Goal: Task Accomplishment & Management: Manage account settings

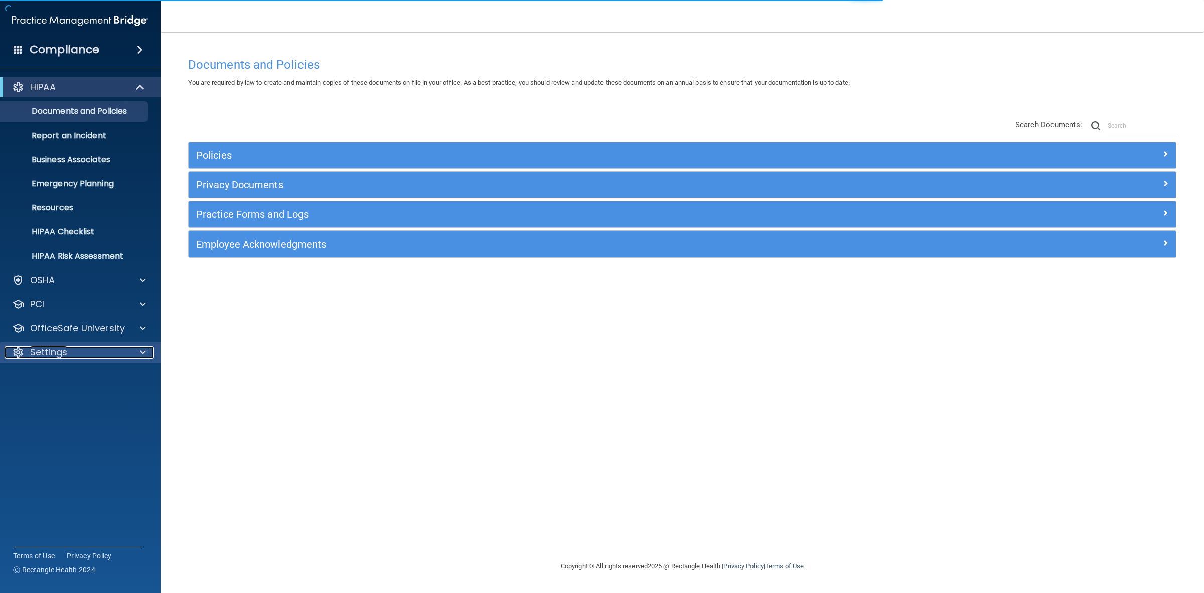
click at [56, 349] on p "Settings" at bounding box center [48, 352] width 37 height 12
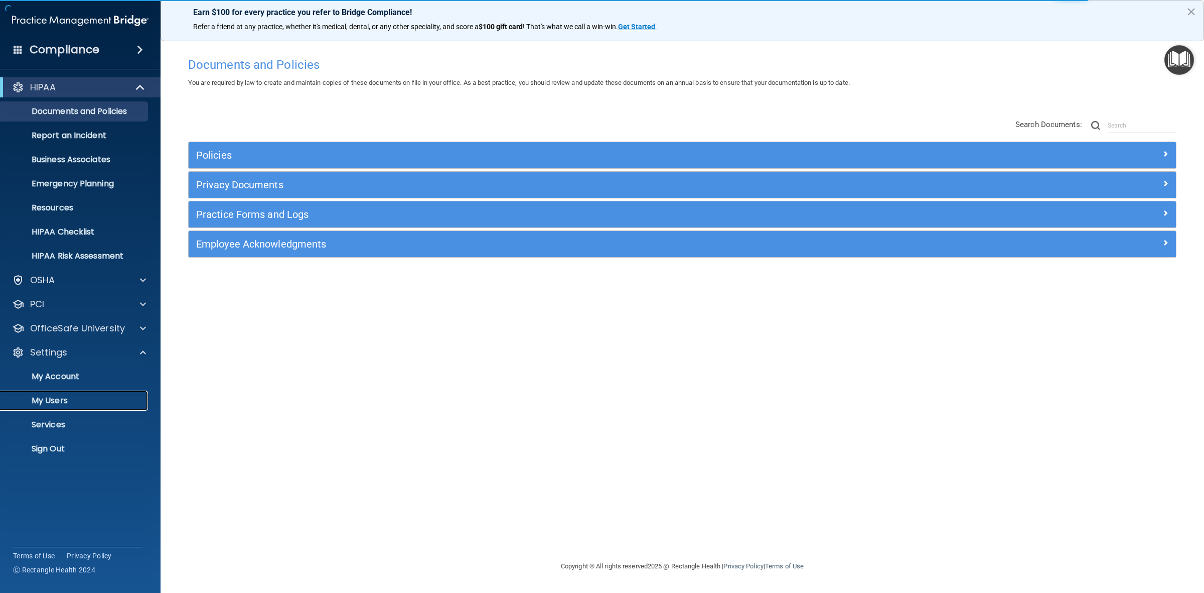
click at [68, 396] on p "My Users" at bounding box center [75, 400] width 137 height 10
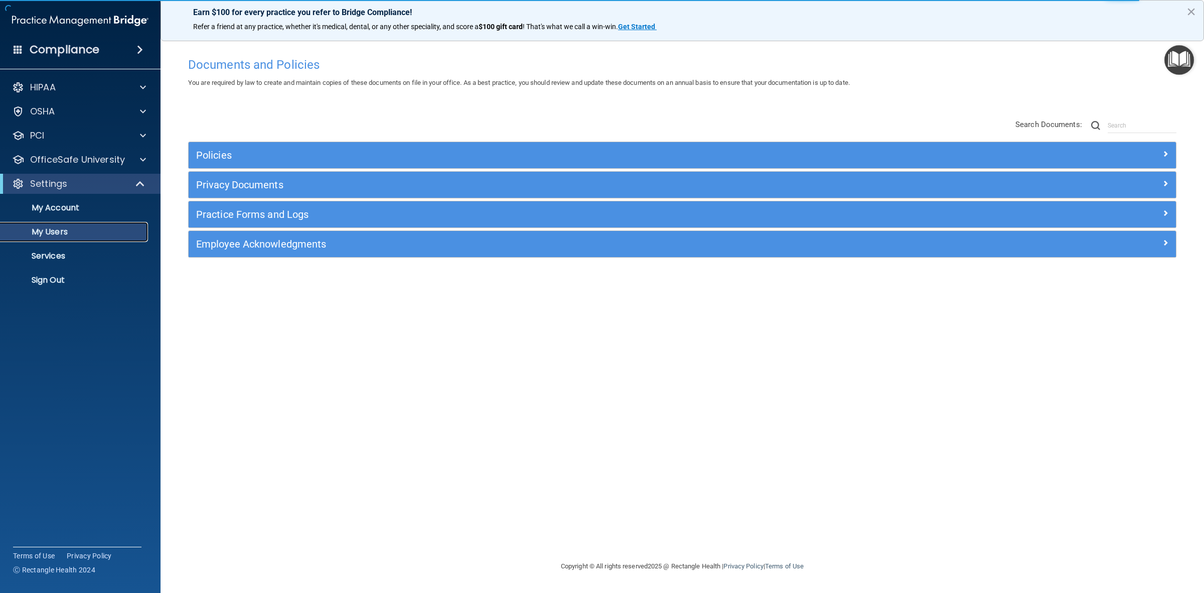
select select "20"
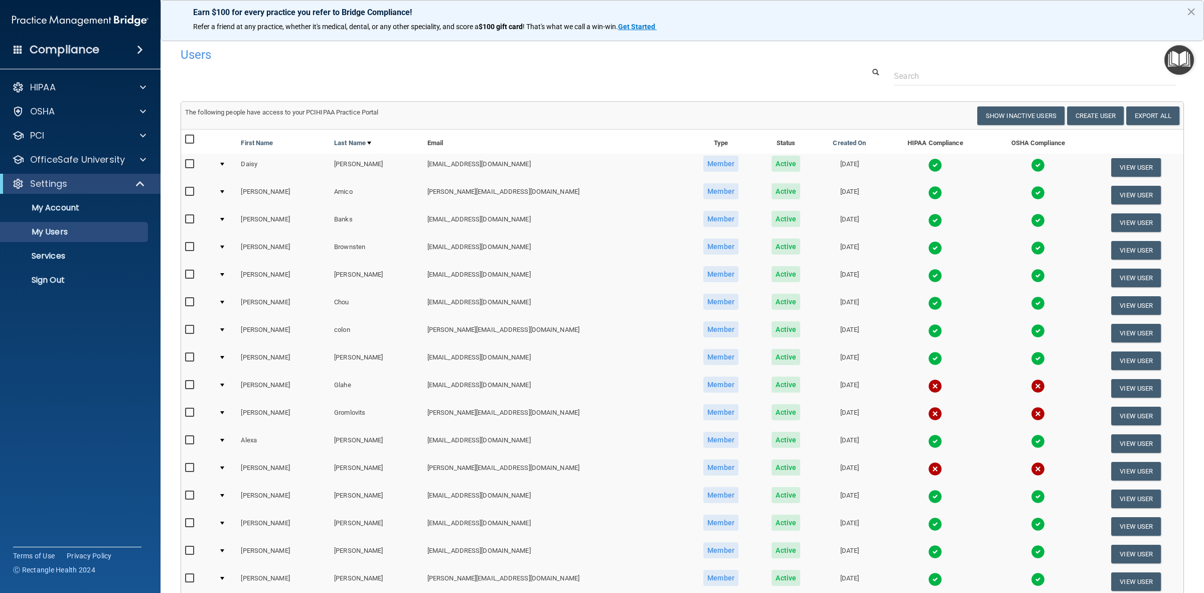
click at [191, 381] on input "checkbox" at bounding box center [191, 385] width 12 height 8
checkbox input "true"
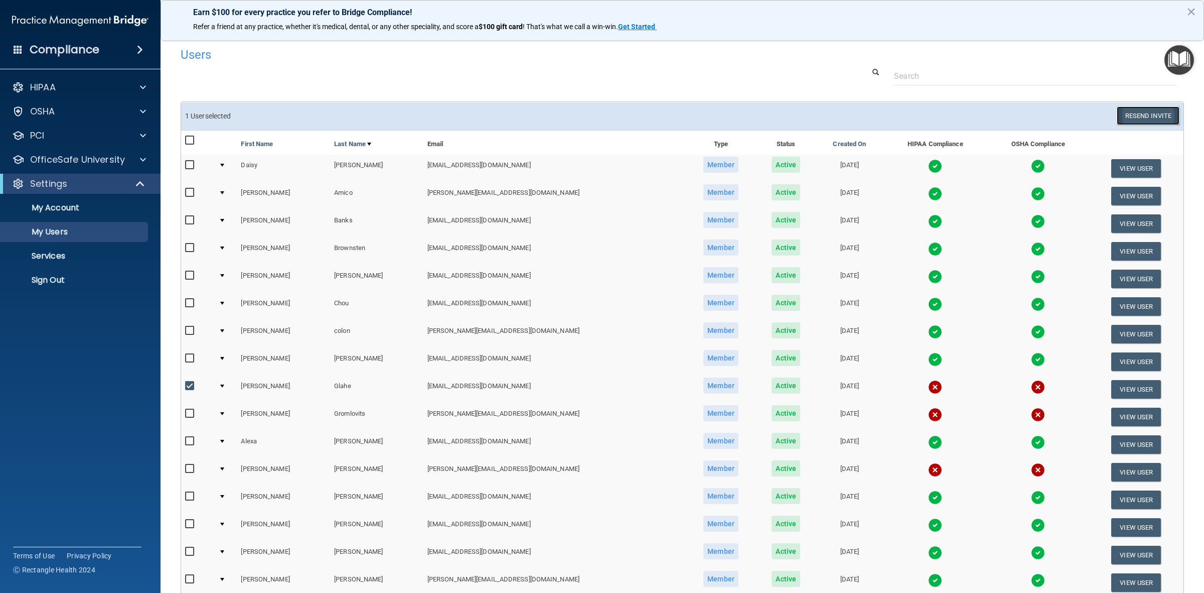
click at [1117, 112] on button "Resend Invite" at bounding box center [1148, 115] width 63 height 19
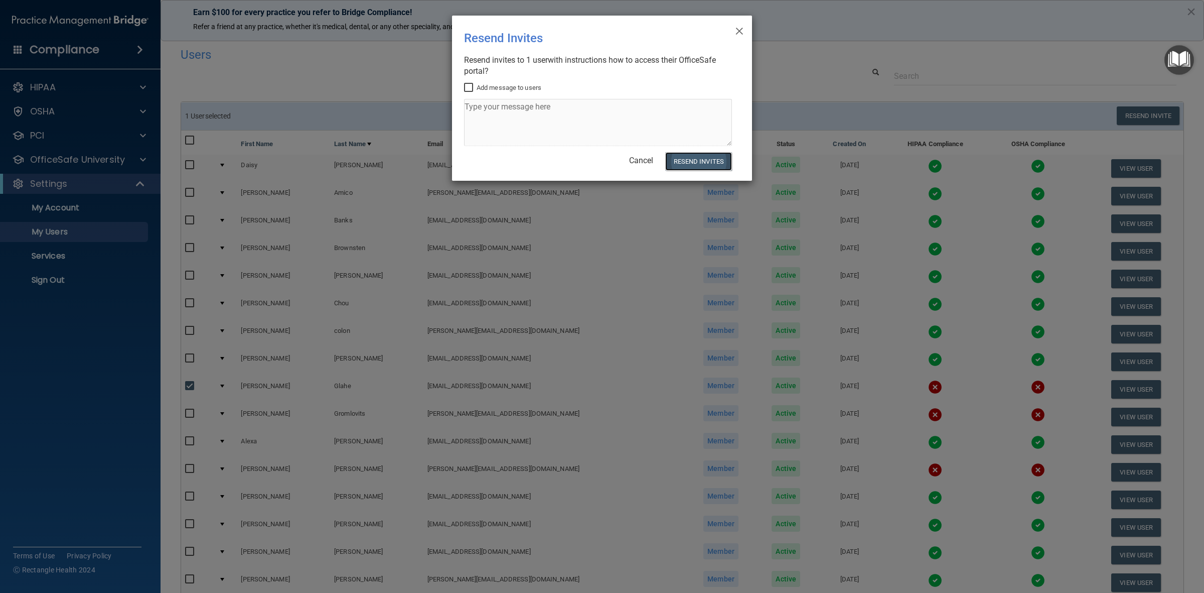
click at [705, 155] on button "Resend Invites" at bounding box center [698, 161] width 67 height 19
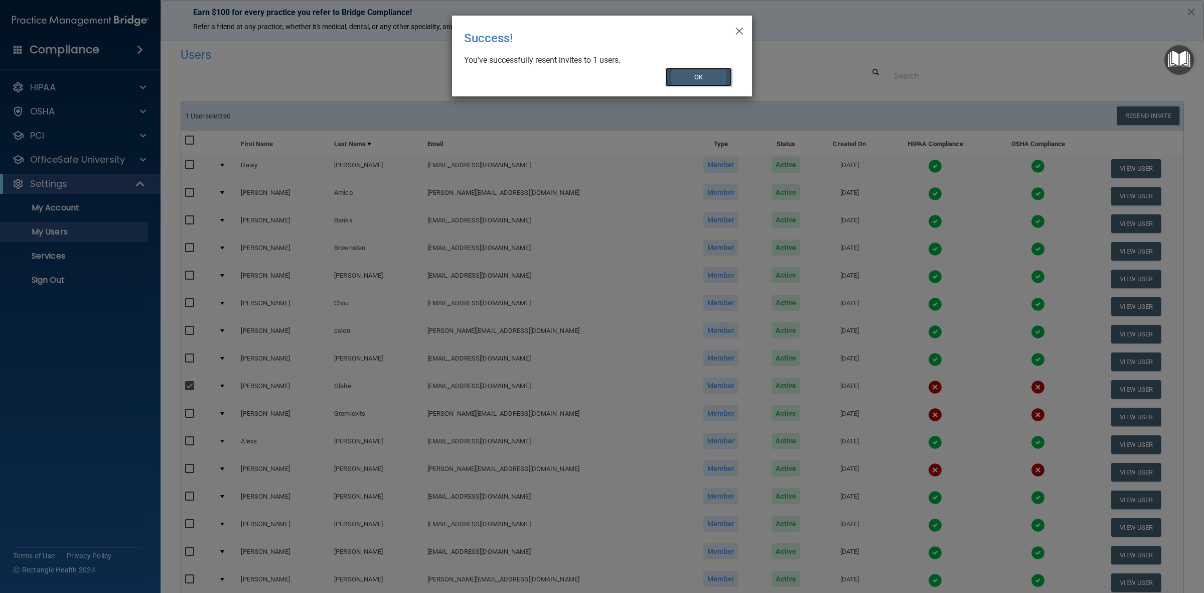
click at [719, 73] on button "OK" at bounding box center [698, 77] width 67 height 19
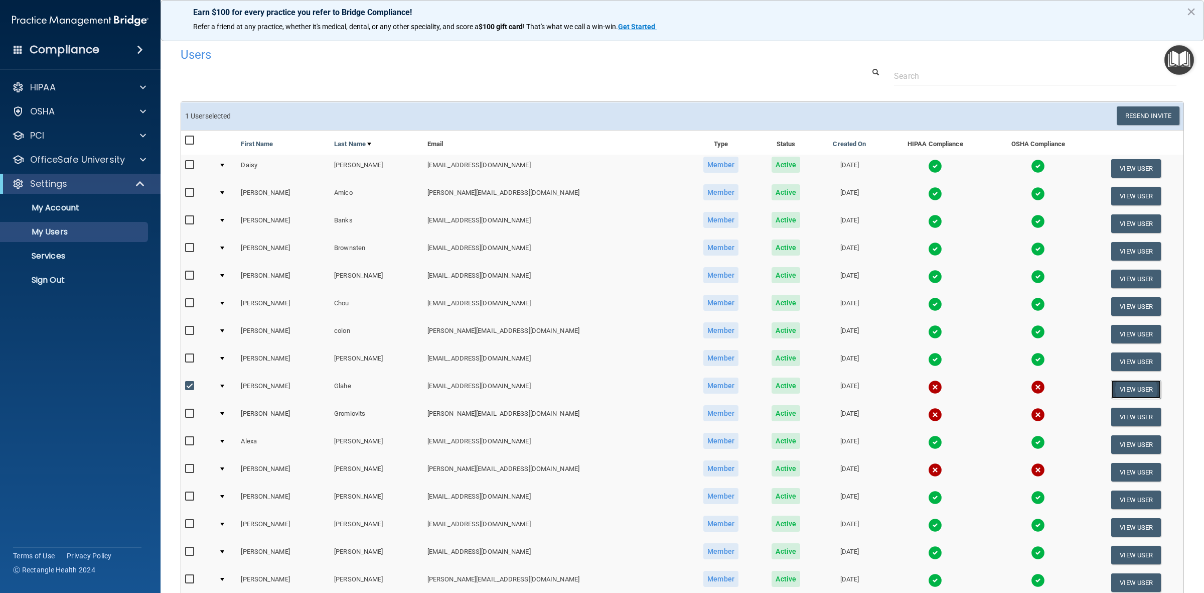
click at [1111, 383] on button "View User" at bounding box center [1136, 389] width 50 height 19
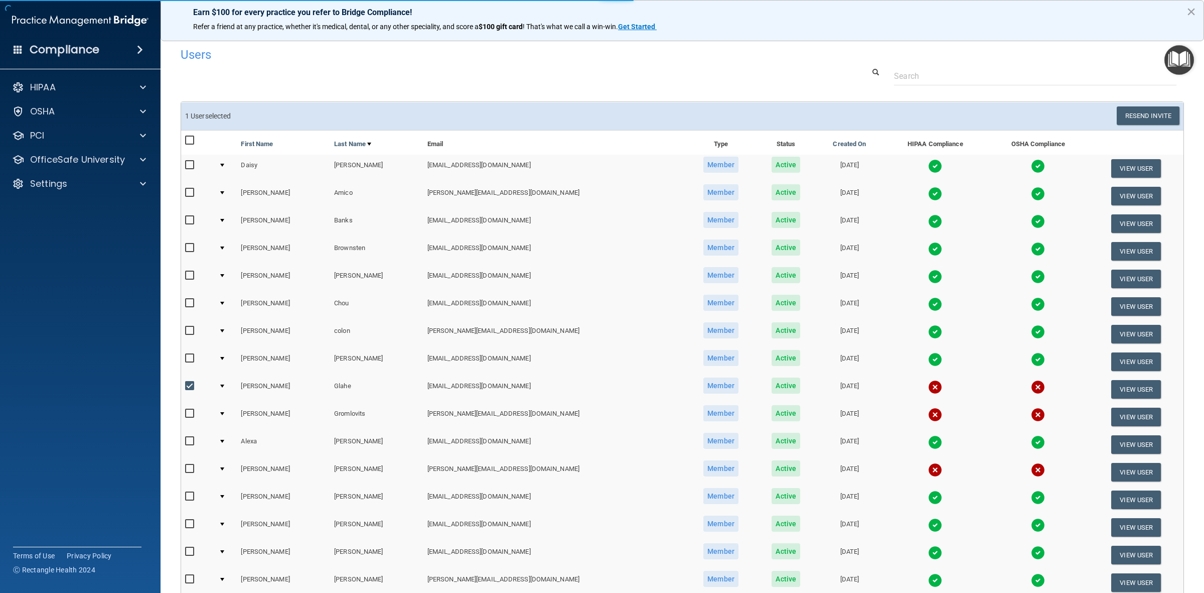
select select "practice_member"
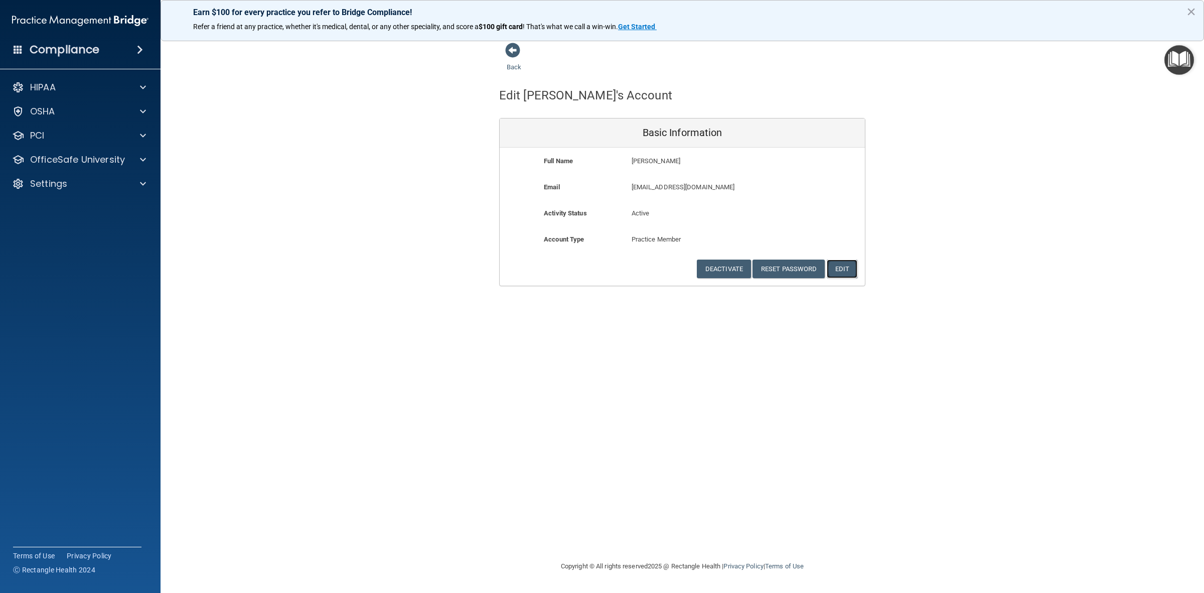
click at [838, 261] on button "Edit" at bounding box center [842, 268] width 31 height 19
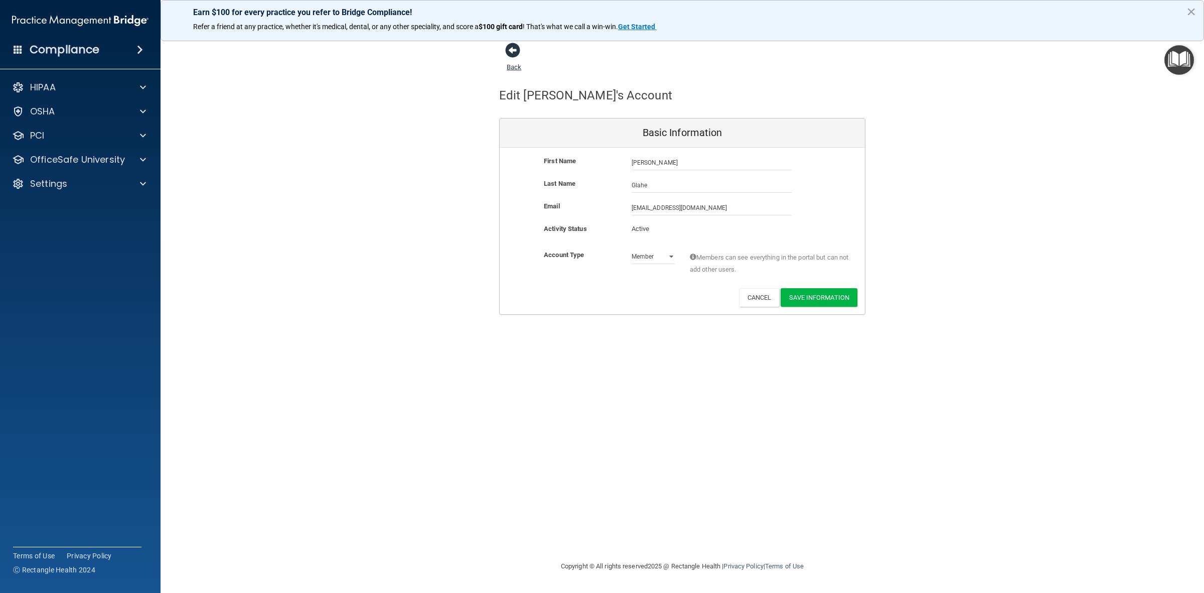
click at [507, 51] on span at bounding box center [512, 50] width 15 height 15
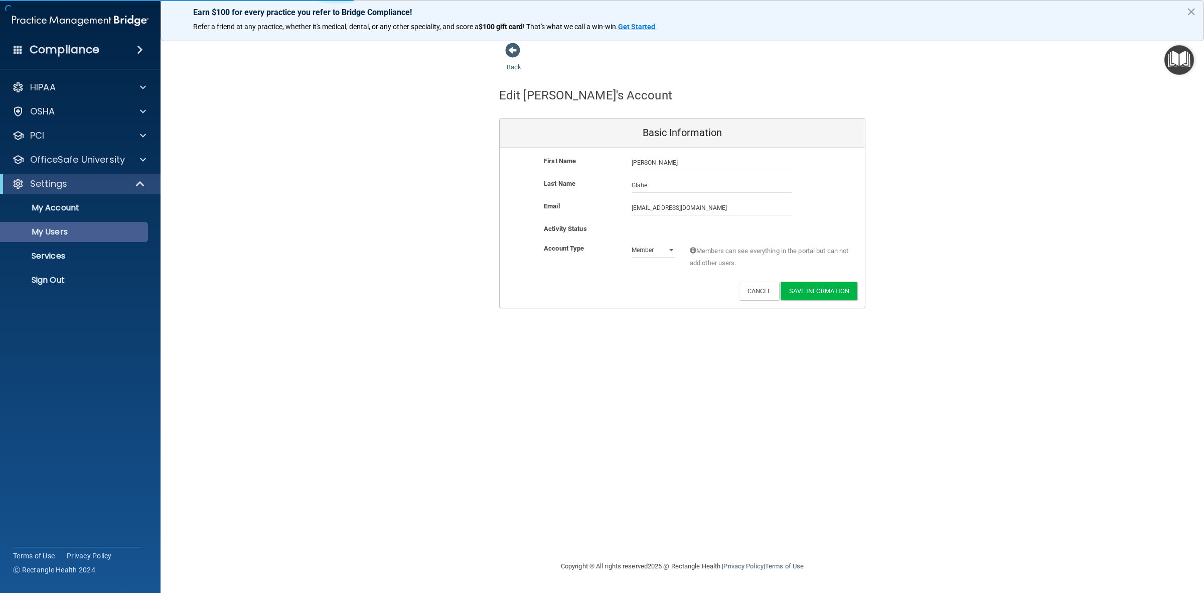
select select "20"
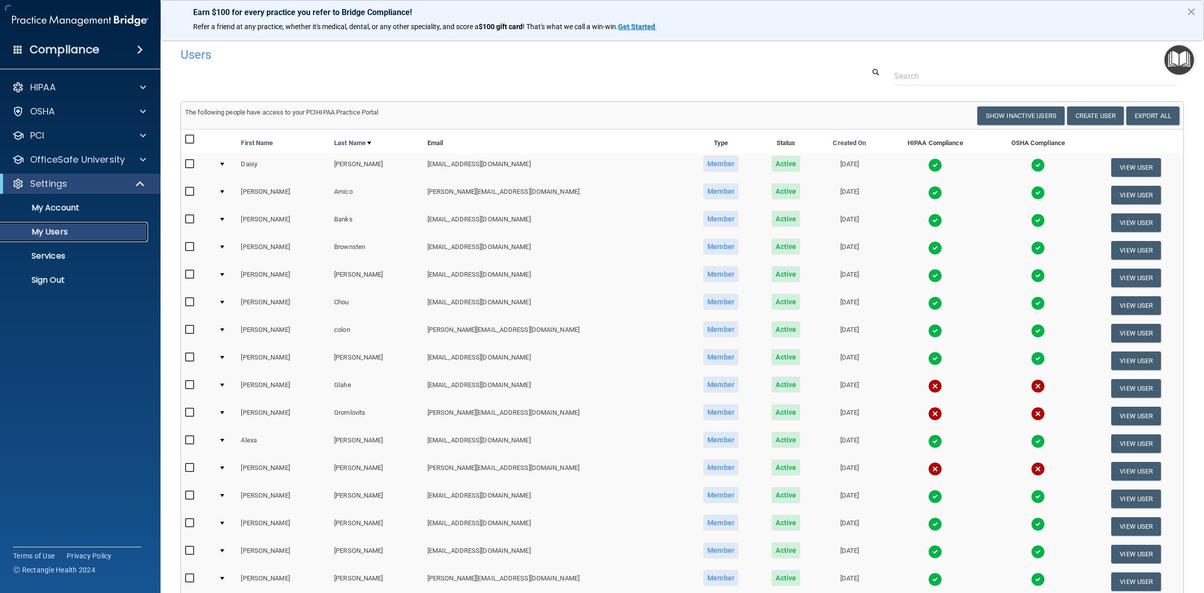
click at [61, 224] on link "My Users" at bounding box center [69, 232] width 158 height 20
click at [193, 383] on input "checkbox" at bounding box center [191, 385] width 12 height 8
checkbox input "true"
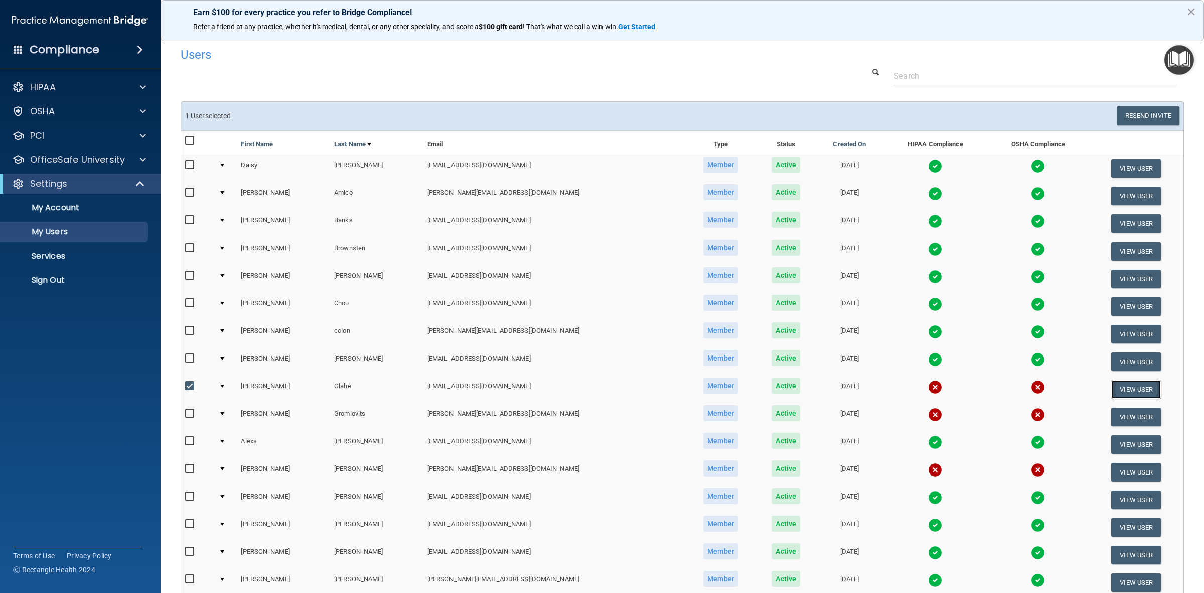
click at [1111, 385] on button "View User" at bounding box center [1136, 389] width 50 height 19
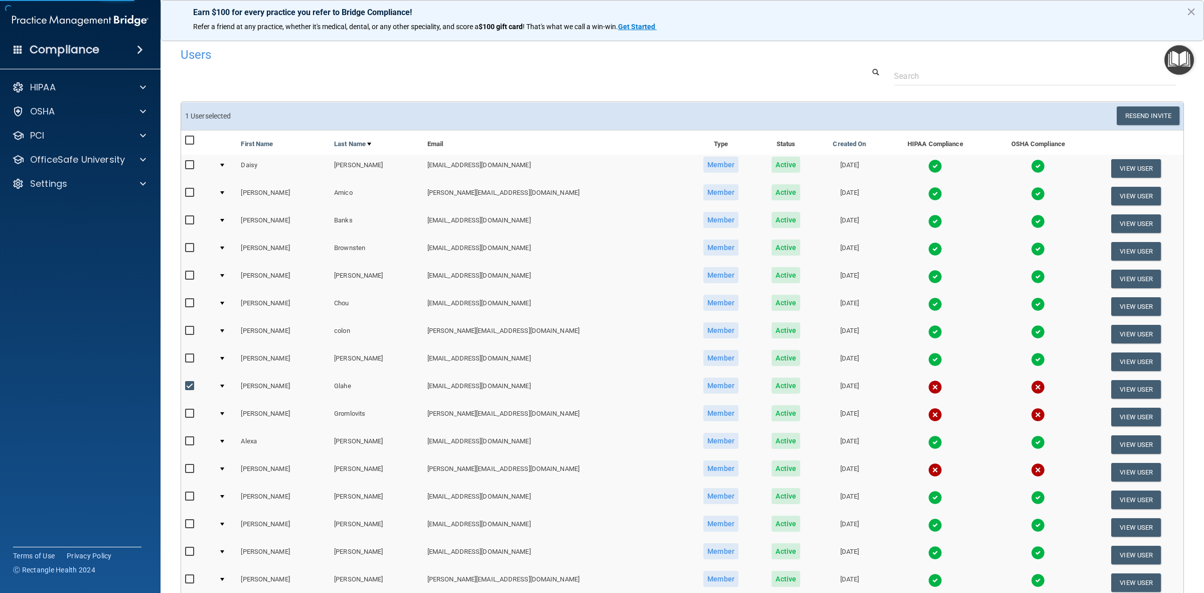
select select "practice_member"
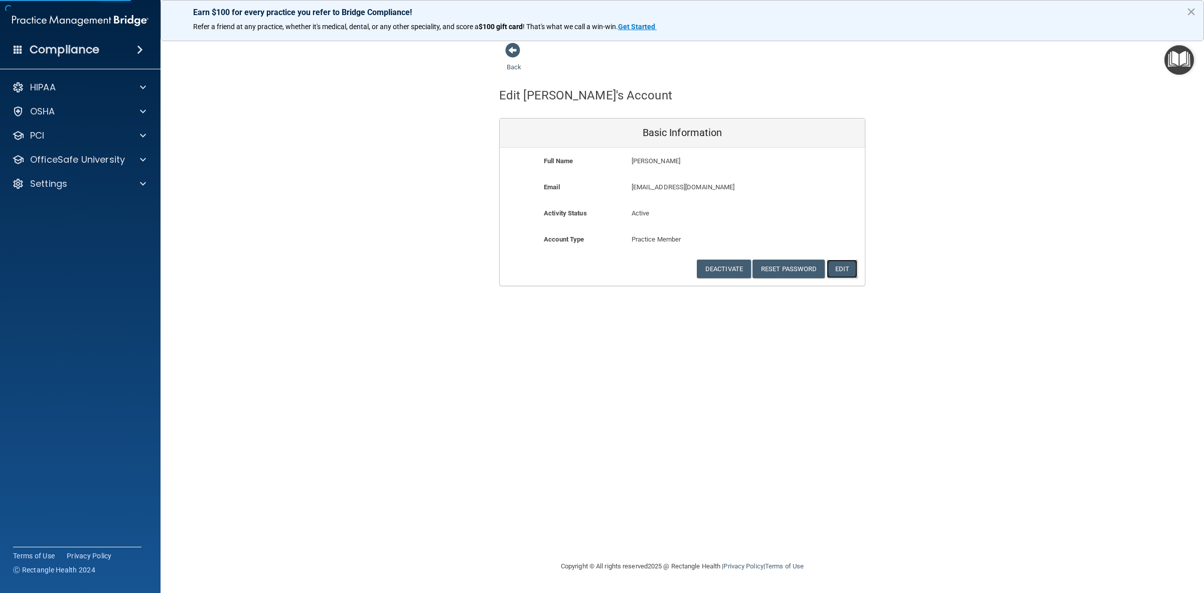
click at [847, 273] on button "Edit" at bounding box center [842, 268] width 31 height 19
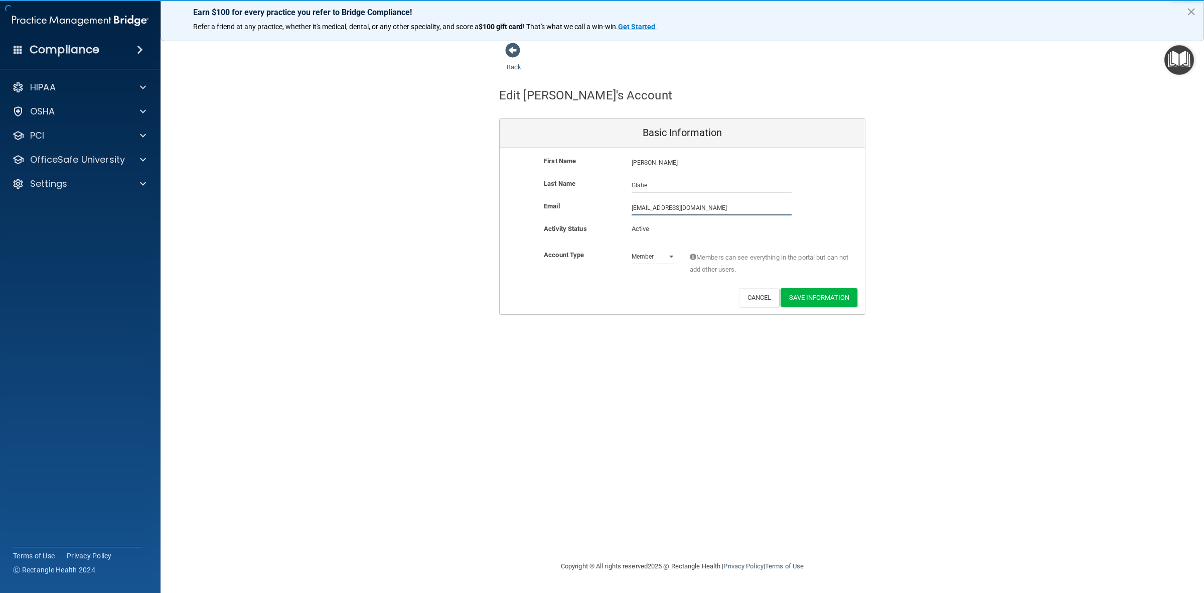
drag, startPoint x: 710, startPoint y: 208, endPoint x: 606, endPoint y: 209, distance: 104.4
click at [606, 209] on div "Email [EMAIL_ADDRESS][DOMAIN_NAME] [EMAIL_ADDRESS][DOMAIN_NAME]" at bounding box center [682, 207] width 365 height 15
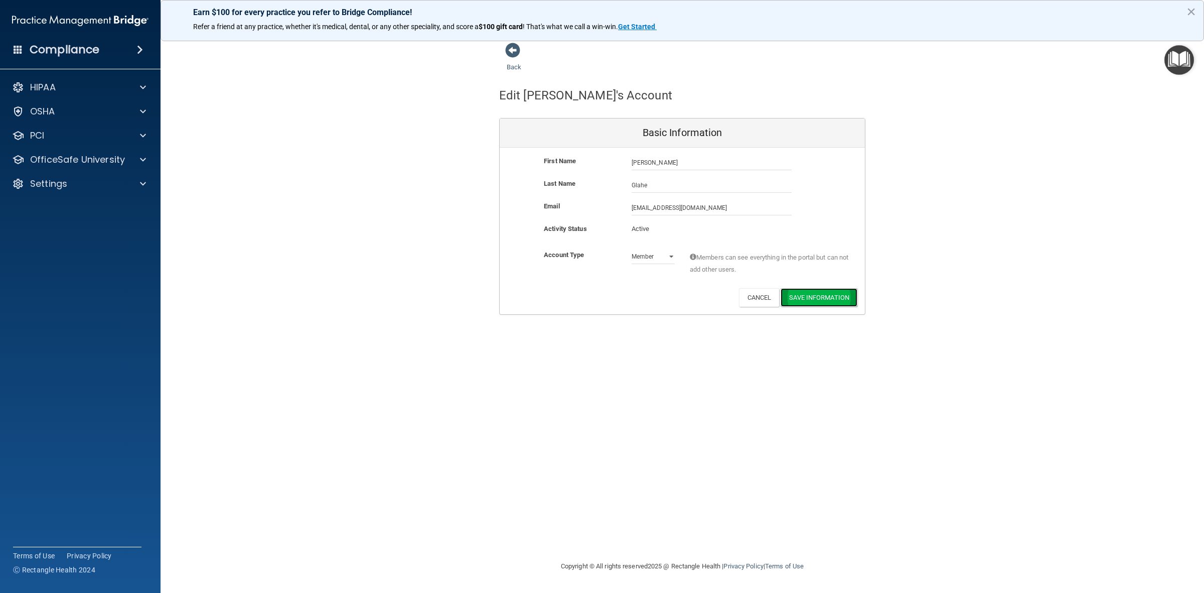
click at [804, 302] on button "Save Information" at bounding box center [819, 297] width 77 height 19
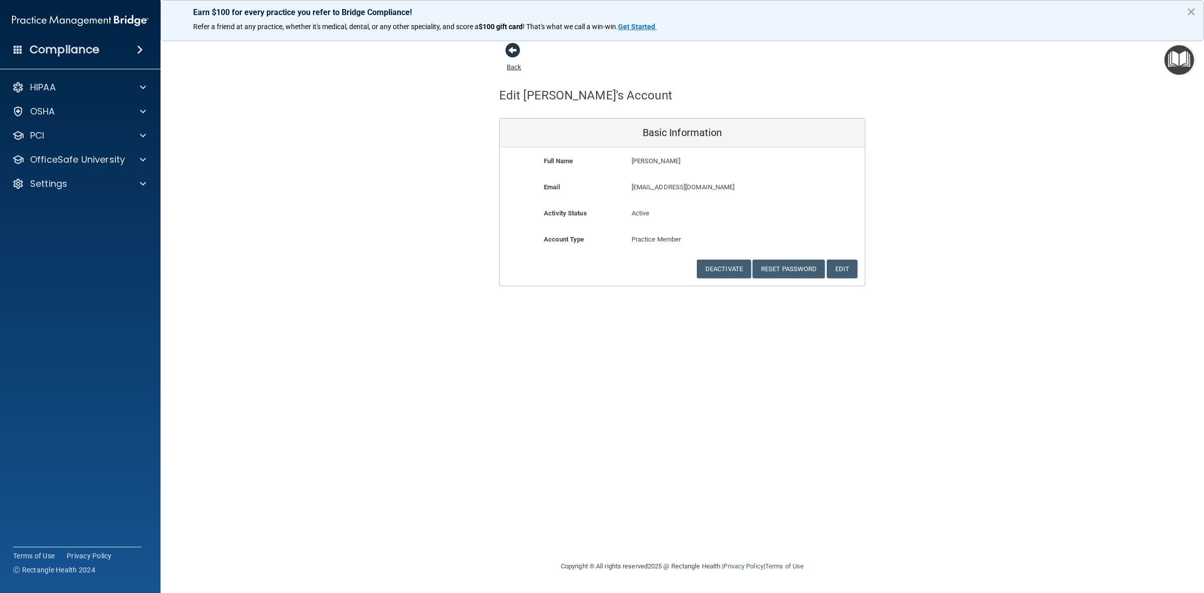
click at [515, 56] on span at bounding box center [512, 50] width 15 height 15
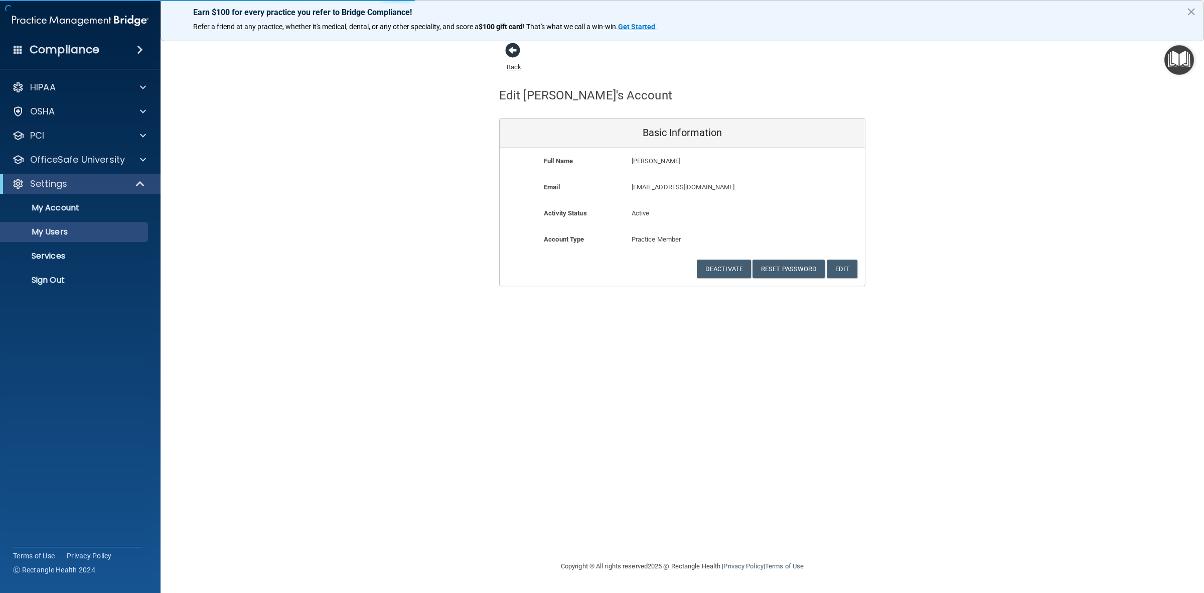
select select "20"
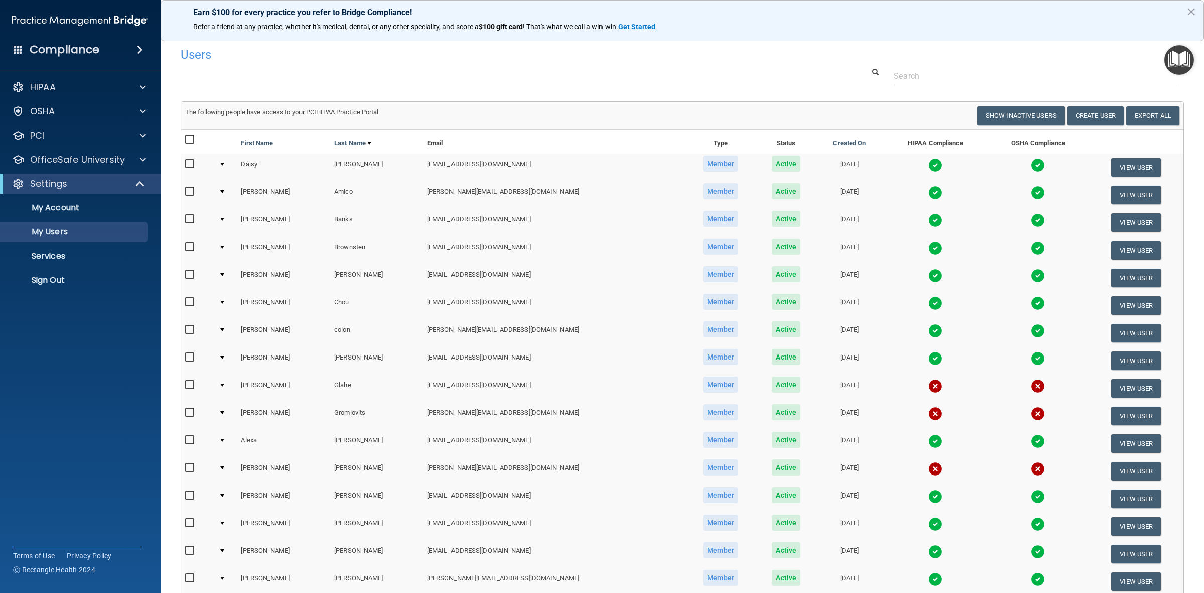
click at [193, 384] on input "checkbox" at bounding box center [191, 385] width 12 height 8
checkbox input "true"
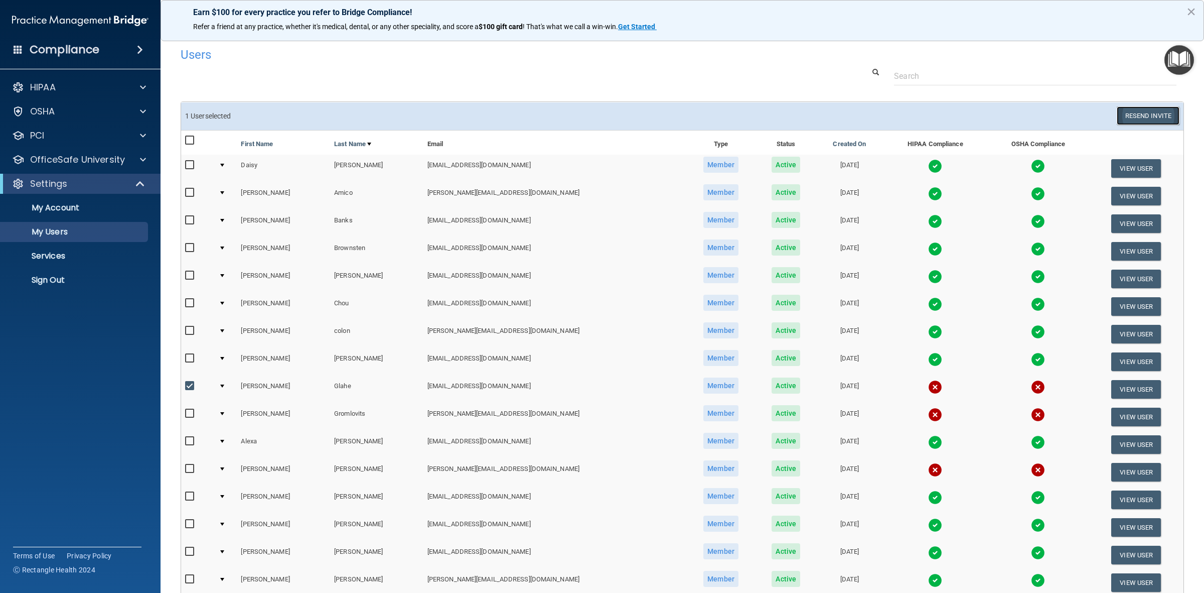
click at [1127, 111] on button "Resend Invite" at bounding box center [1148, 115] width 63 height 19
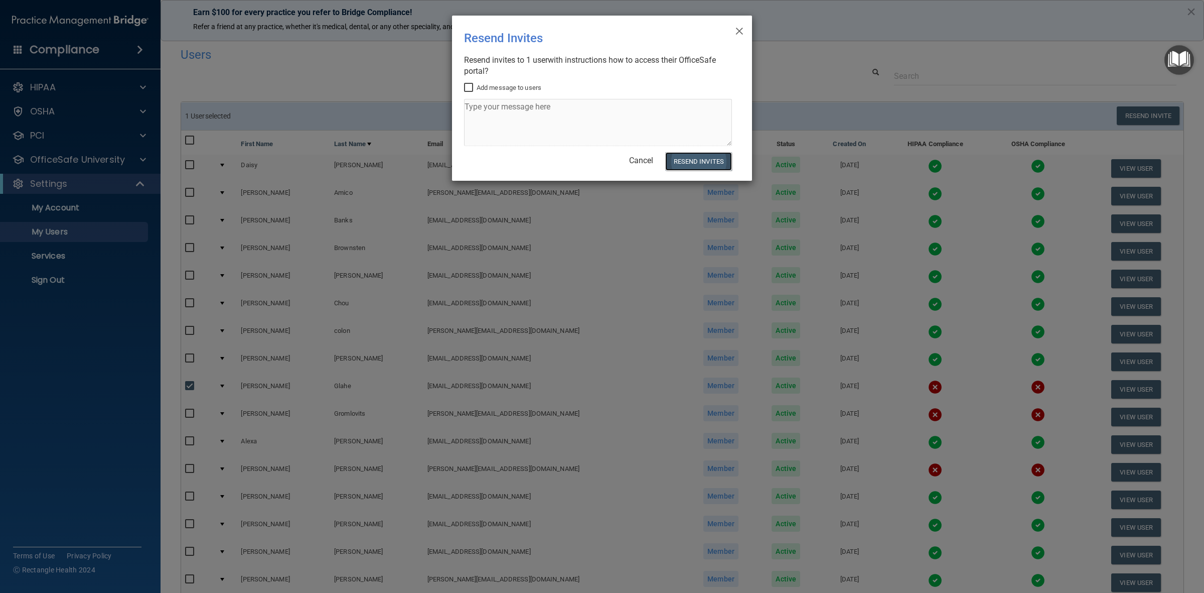
click at [678, 156] on button "Resend Invites" at bounding box center [698, 161] width 67 height 19
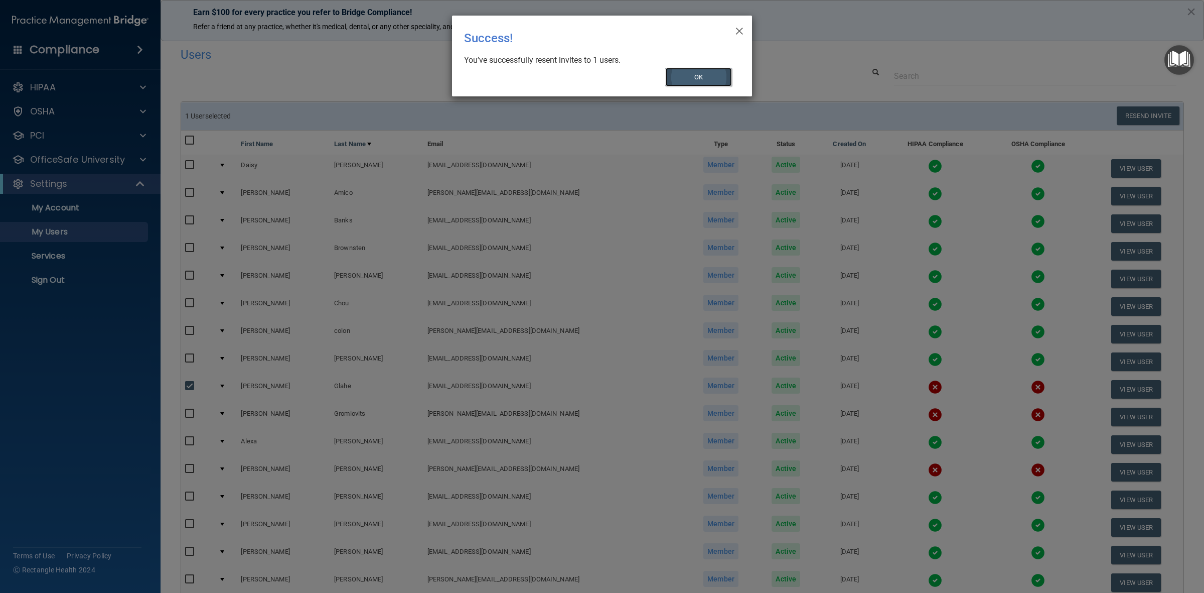
click at [708, 82] on button "OK" at bounding box center [698, 77] width 67 height 19
